Goal: Submit feedback/report problem

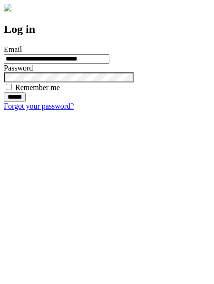
click at [26, 102] on input "******" at bounding box center [15, 97] width 22 height 10
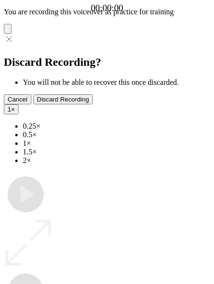
type input "**********"
